Goal: Task Accomplishment & Management: Manage account settings

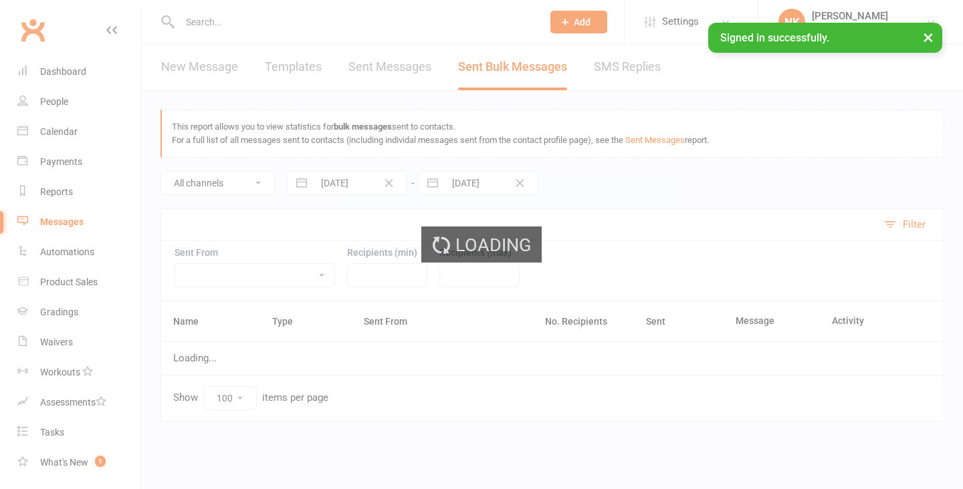
select select "100"
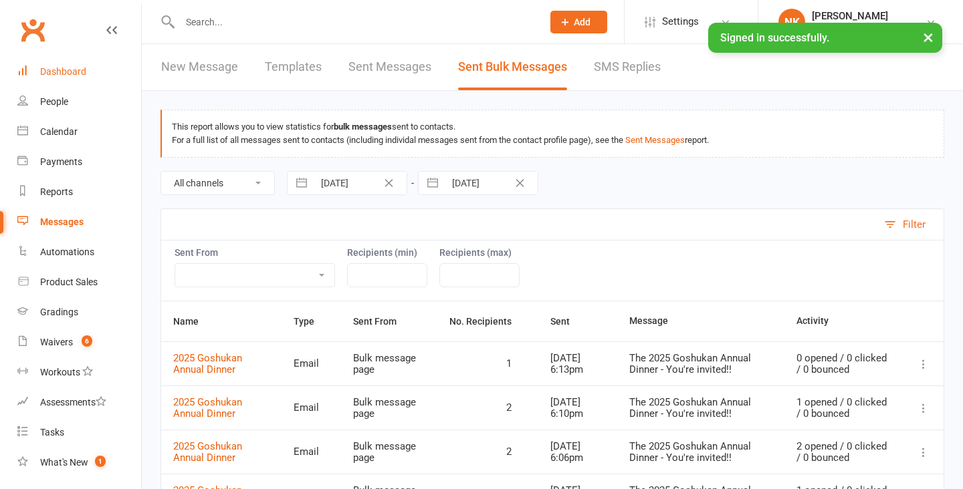
click at [74, 72] on div "Dashboard" at bounding box center [63, 71] width 46 height 11
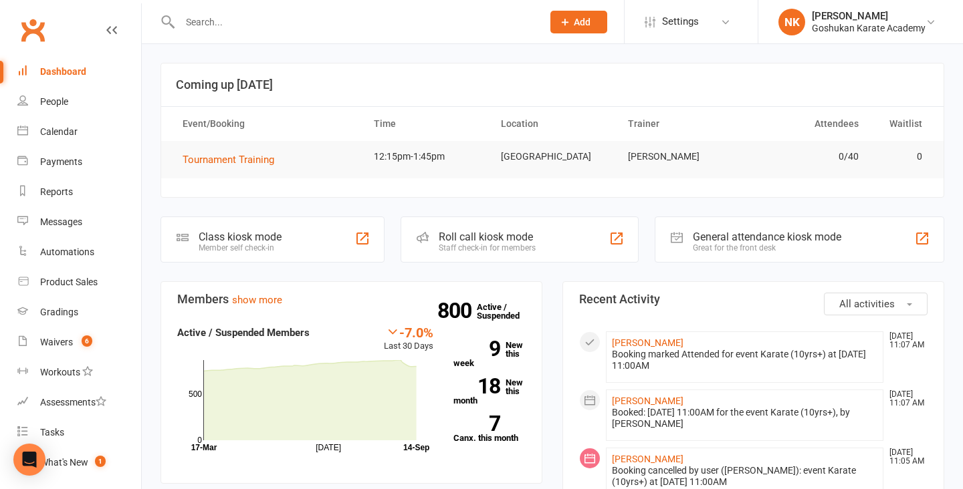
click at [244, 18] on input "text" at bounding box center [354, 22] width 357 height 19
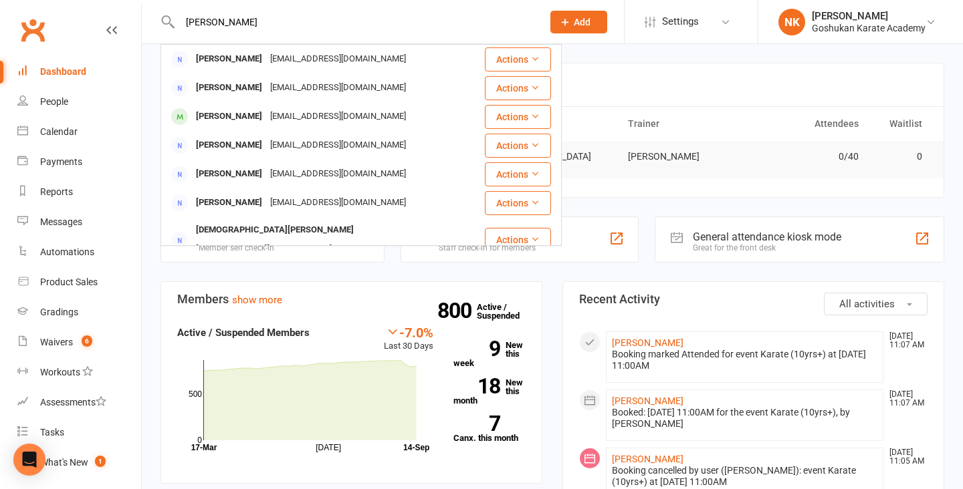
type input "[PERSON_NAME]"
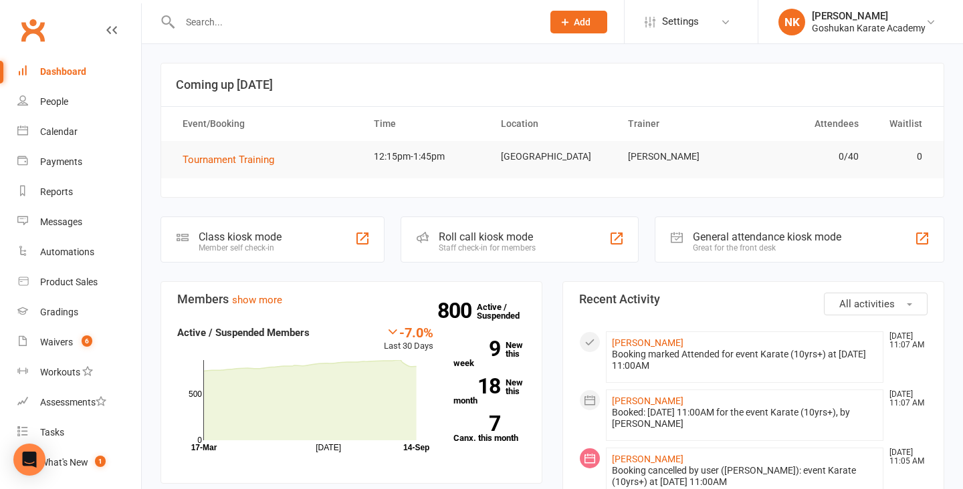
click at [268, 15] on input "text" at bounding box center [354, 22] width 357 height 19
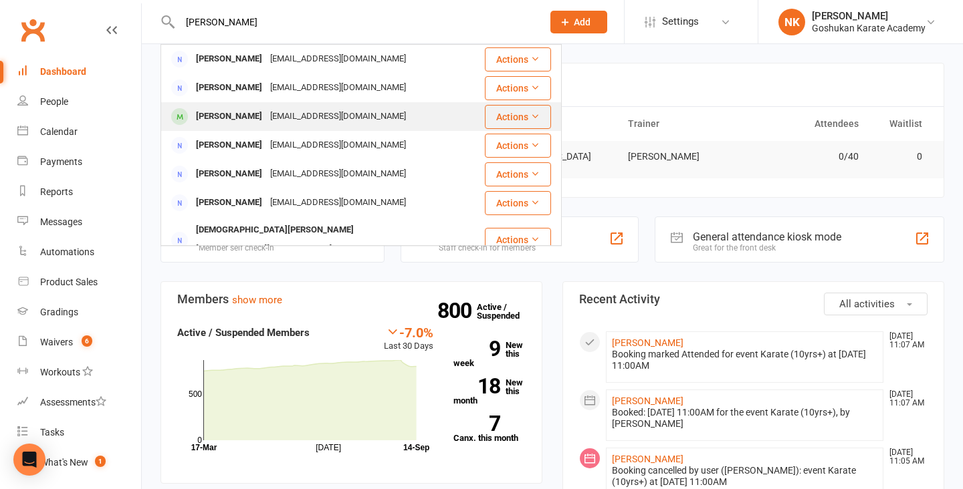
type input "[PERSON_NAME]"
click at [249, 118] on div "[PERSON_NAME]" at bounding box center [229, 116] width 74 height 19
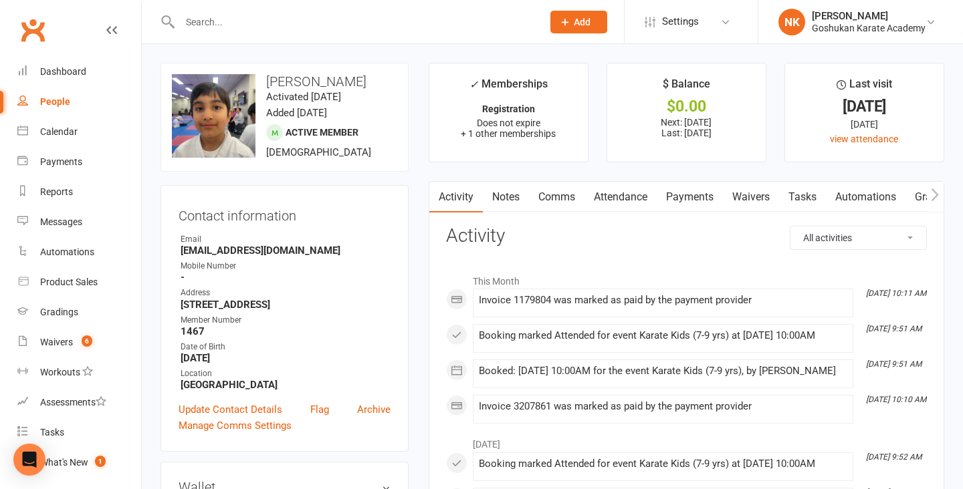
click at [709, 203] on link "Payments" at bounding box center [689, 197] width 66 height 31
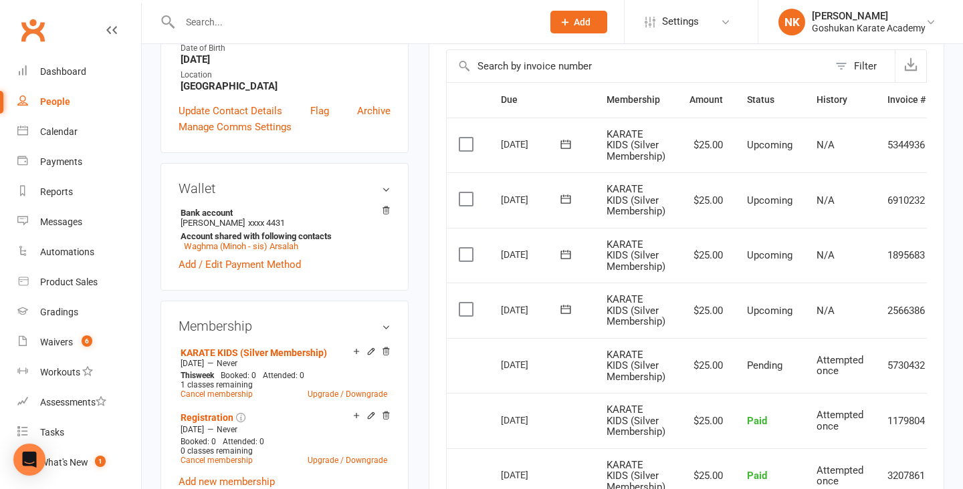
scroll to position [301, 0]
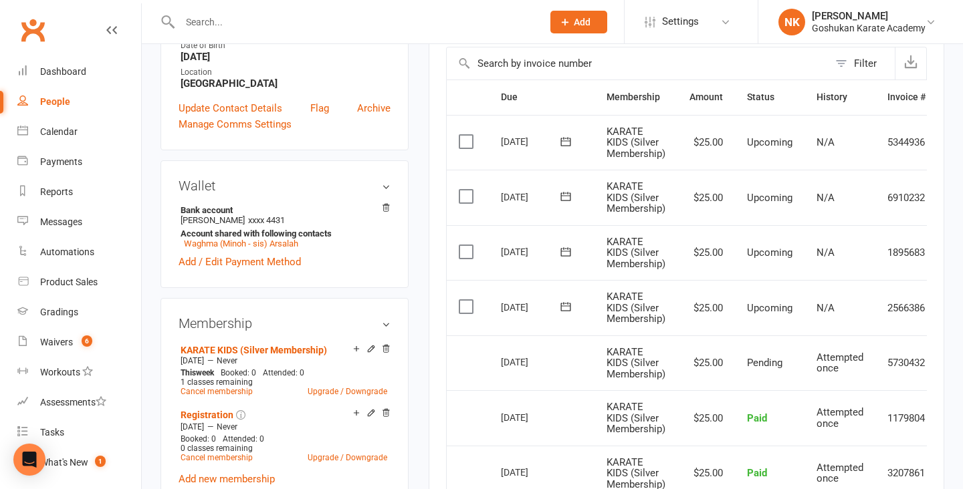
click at [467, 312] on label at bounding box center [468, 306] width 18 height 13
click at [467, 300] on input "checkbox" at bounding box center [463, 300] width 9 height 0
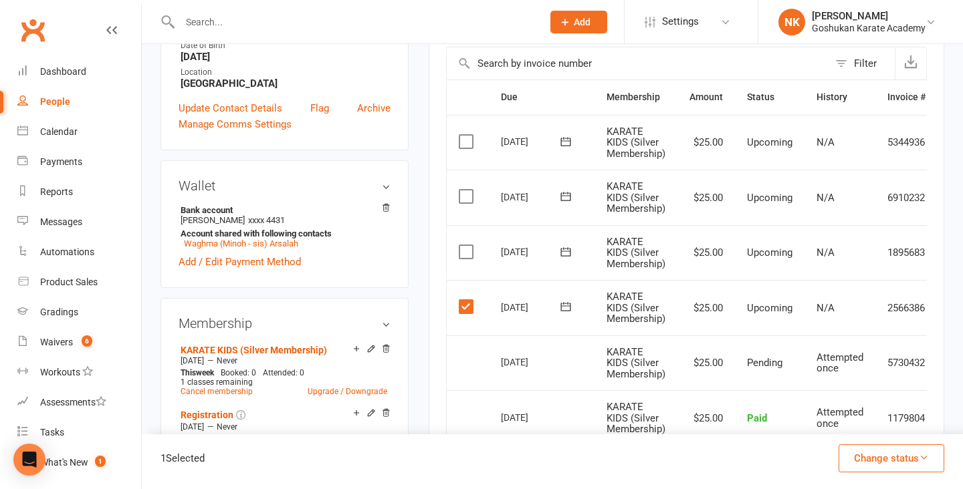
click at [464, 251] on label at bounding box center [468, 251] width 18 height 13
click at [464, 245] on input "checkbox" at bounding box center [463, 245] width 9 height 0
click at [887, 460] on button "Change status" at bounding box center [891, 459] width 106 height 28
click at [856, 409] on link "Skipped" at bounding box center [877, 422] width 132 height 27
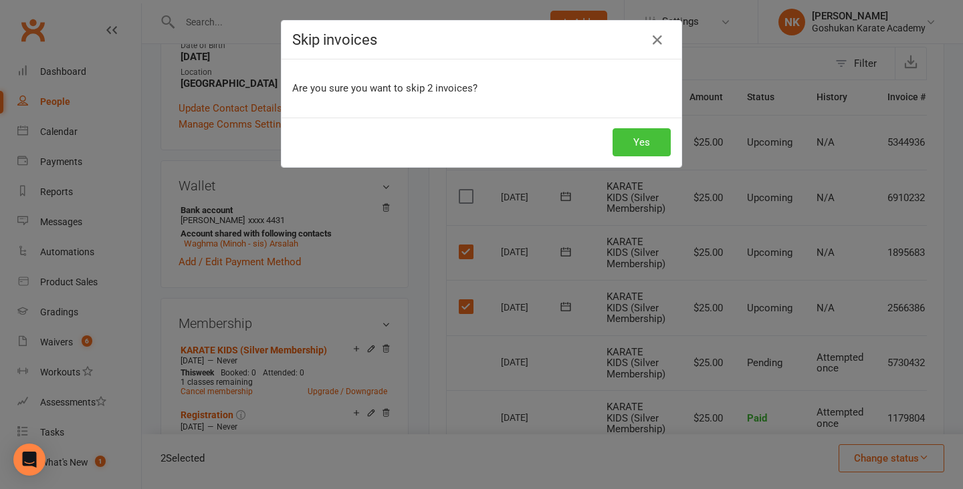
click at [644, 136] on button "Yes" at bounding box center [641, 142] width 58 height 28
